Goal: Information Seeking & Learning: Learn about a topic

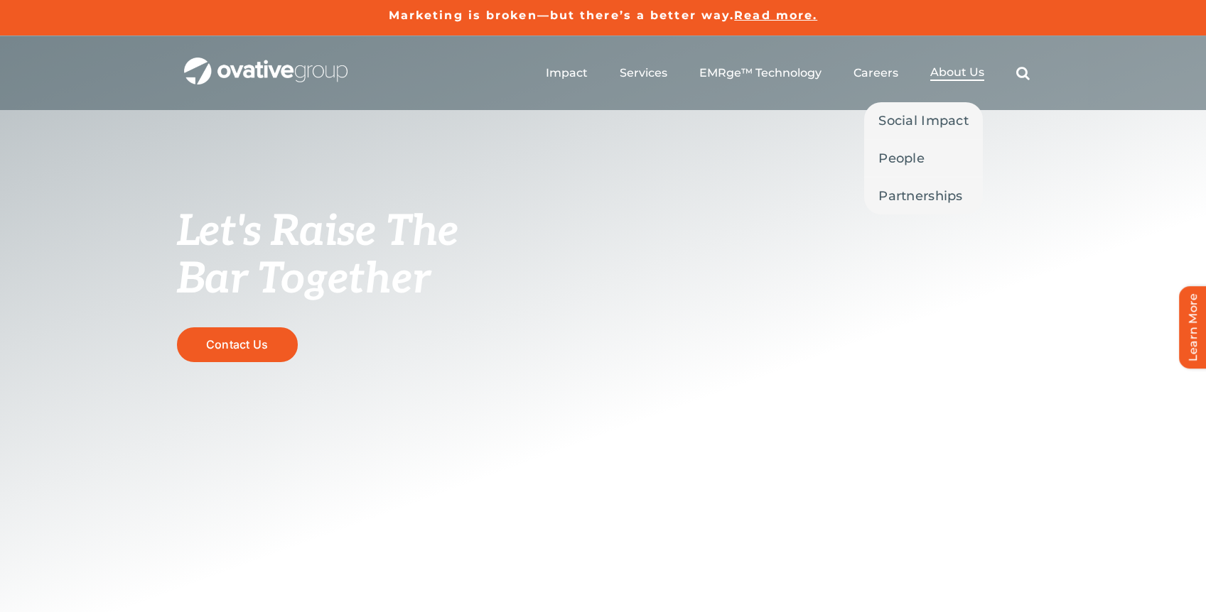
click at [958, 70] on span "About Us" at bounding box center [957, 72] width 54 height 14
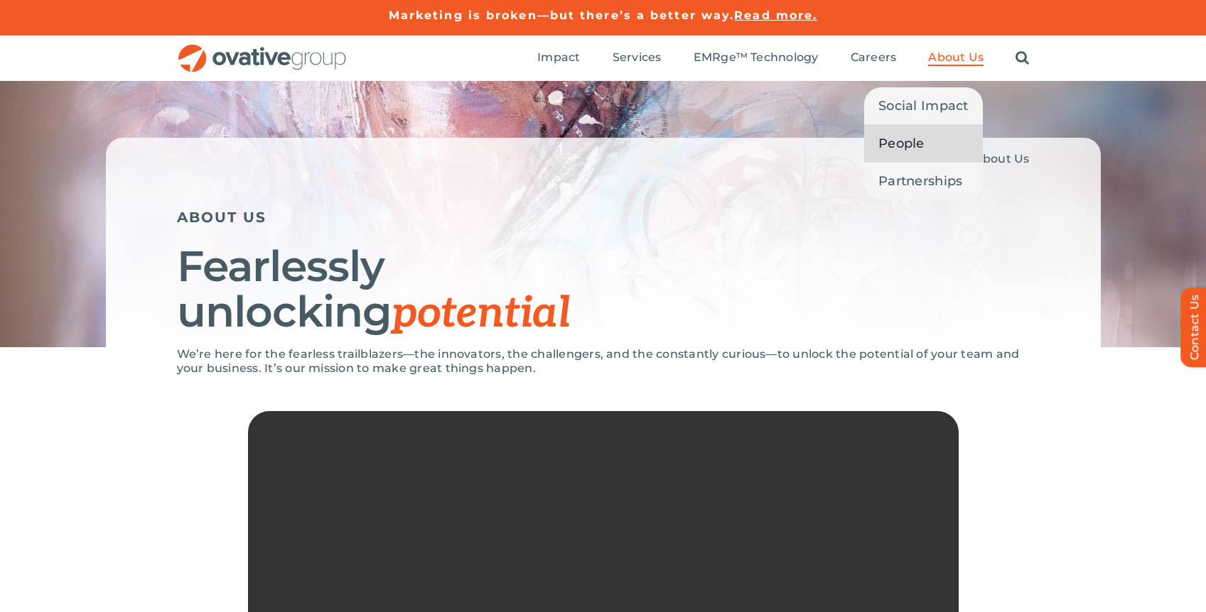
click at [926, 138] on link "People" at bounding box center [923, 143] width 119 height 37
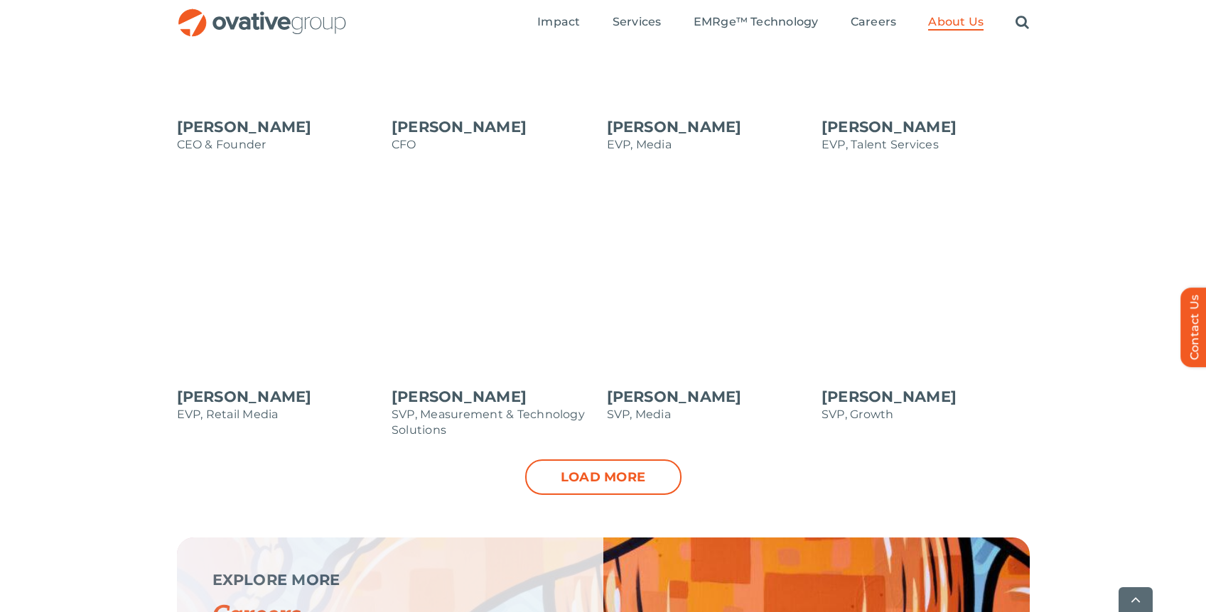
scroll to position [1571, 0]
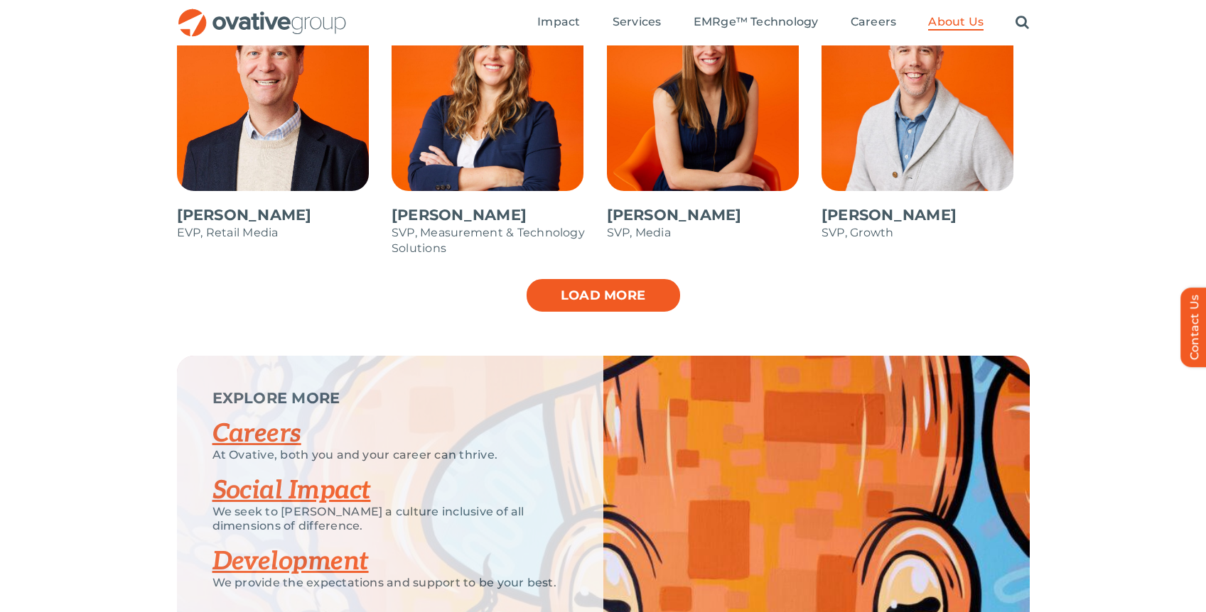
click at [570, 297] on link "Load more" at bounding box center [603, 296] width 156 height 36
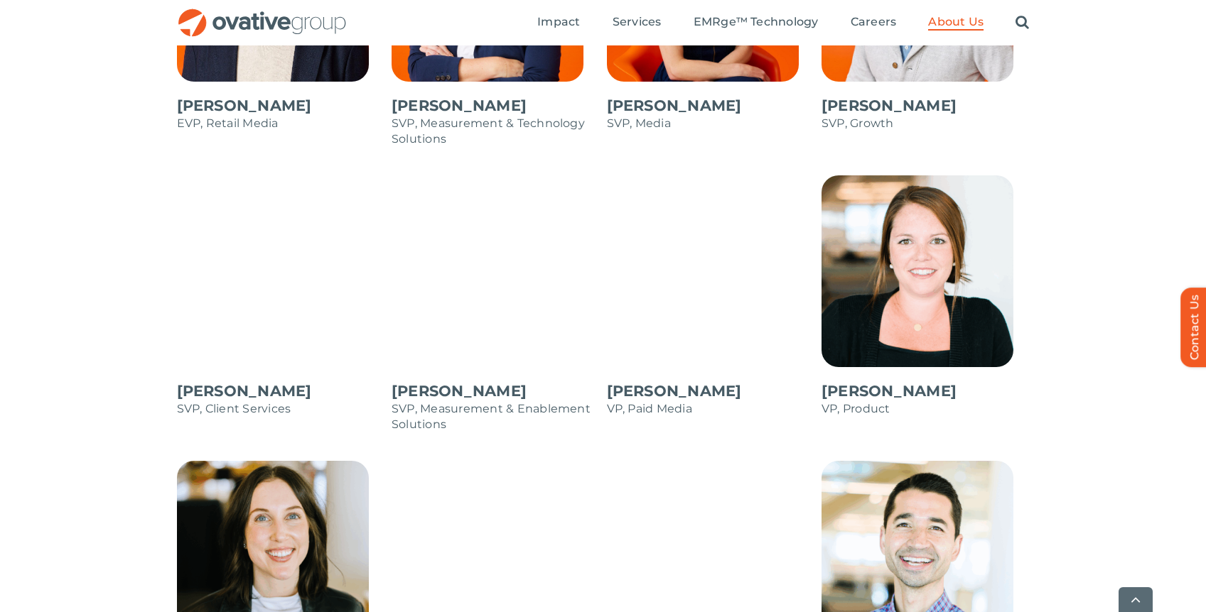
scroll to position [1679, 0]
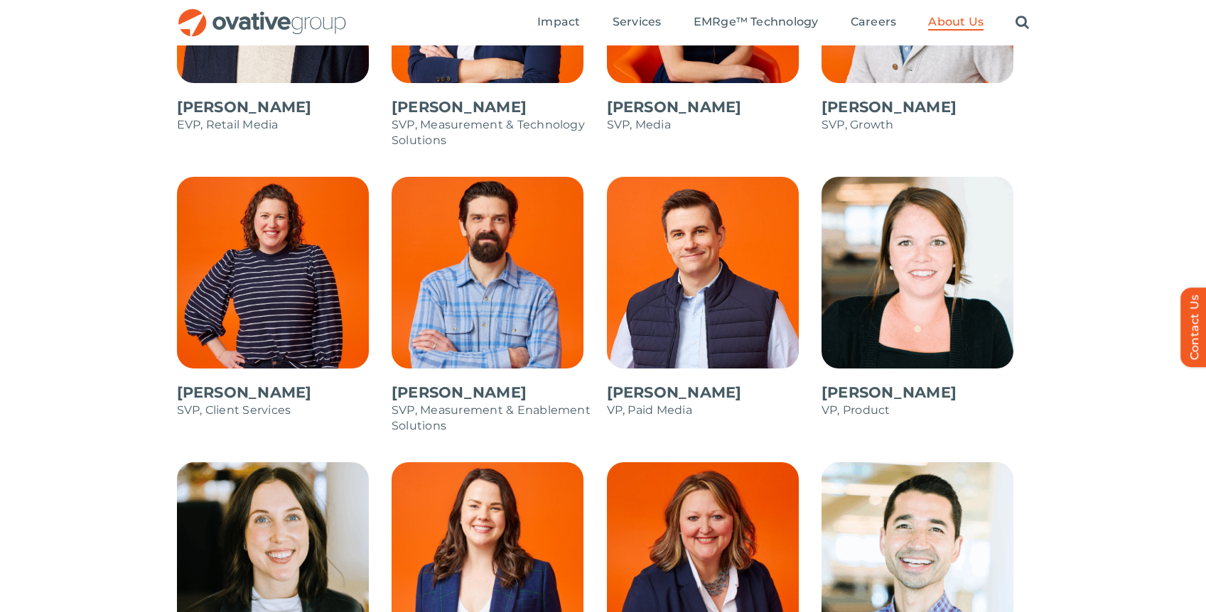
click at [249, 408] on span at bounding box center [281, 305] width 208 height 256
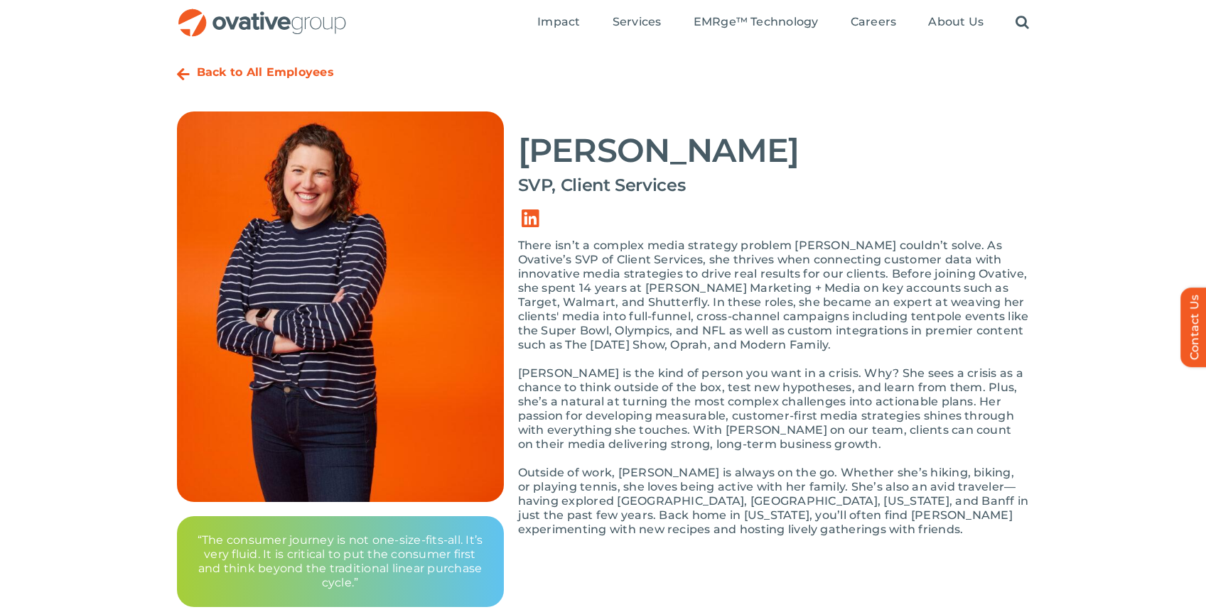
scroll to position [45, 0]
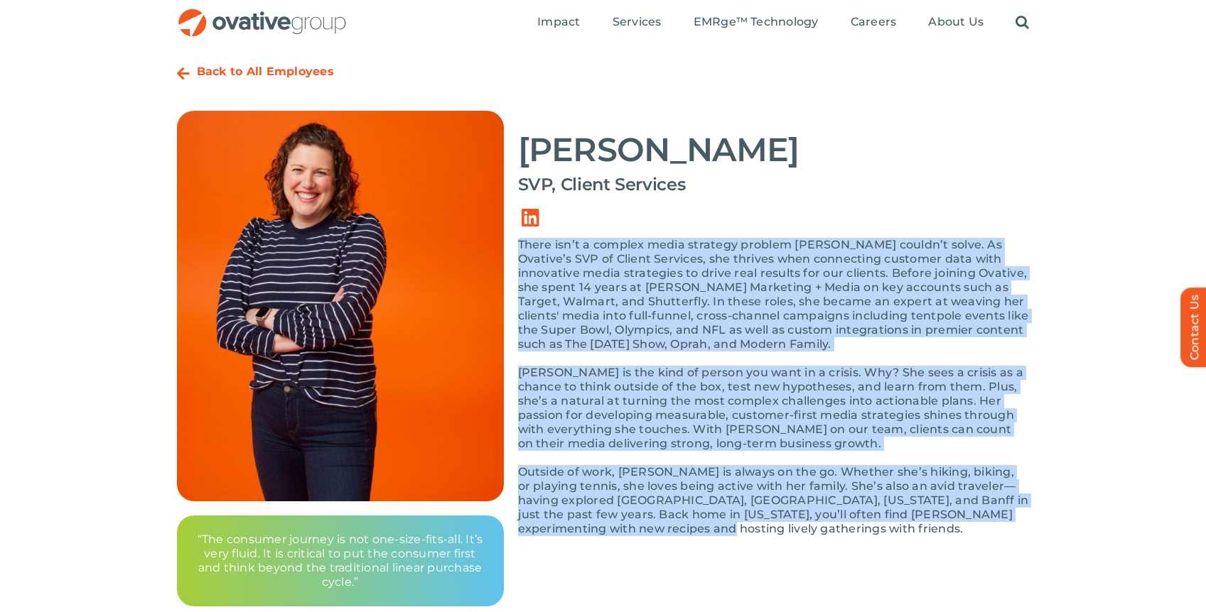
drag, startPoint x: 519, startPoint y: 245, endPoint x: 815, endPoint y: 528, distance: 409.5
click at [815, 528] on div "There isn’t a complex media strategy problem [PERSON_NAME] couldn’t solve. As O…" at bounding box center [774, 394] width 512 height 313
copy div "Lorem ips’d s ametcon adipi elitsedd eiusmod Tempori utlabo’e dolor. Ma Aliquae…"
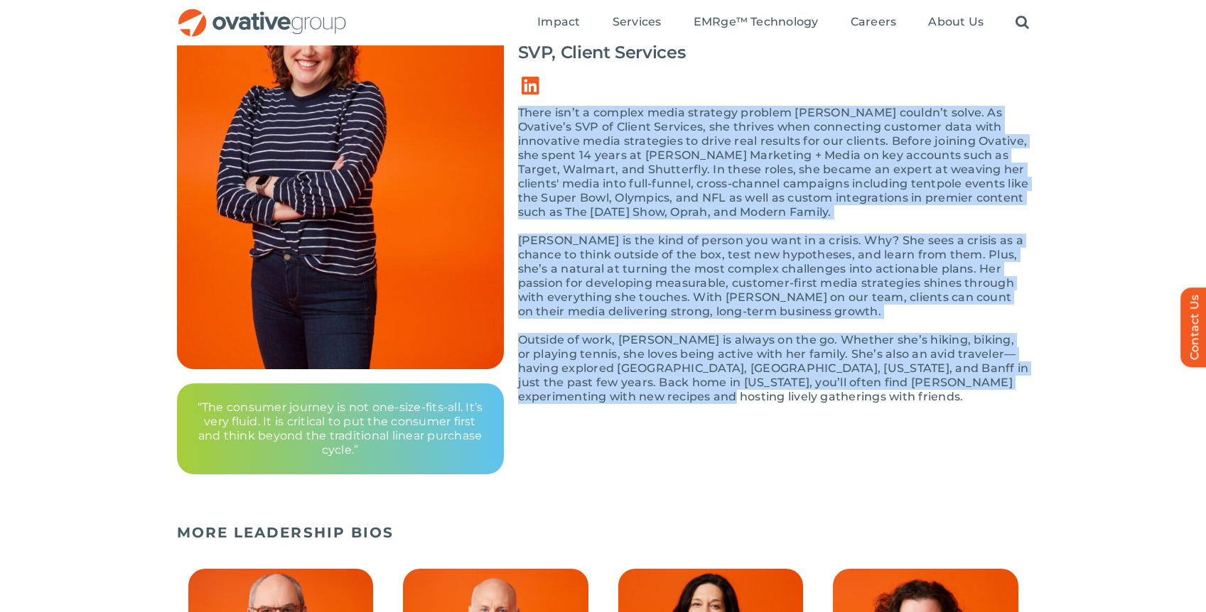
scroll to position [0, 0]
